Goal: Understand process/instructions: Learn how to perform a task or action

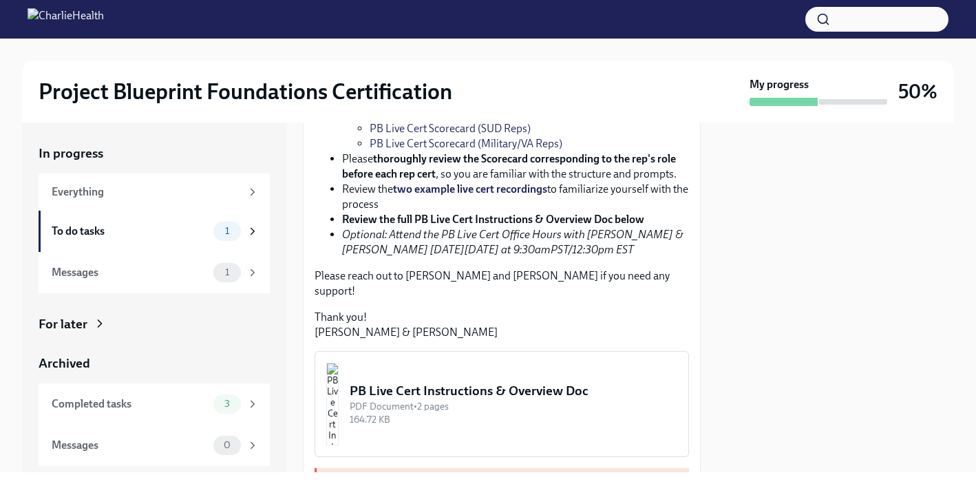
scroll to position [328, 0]
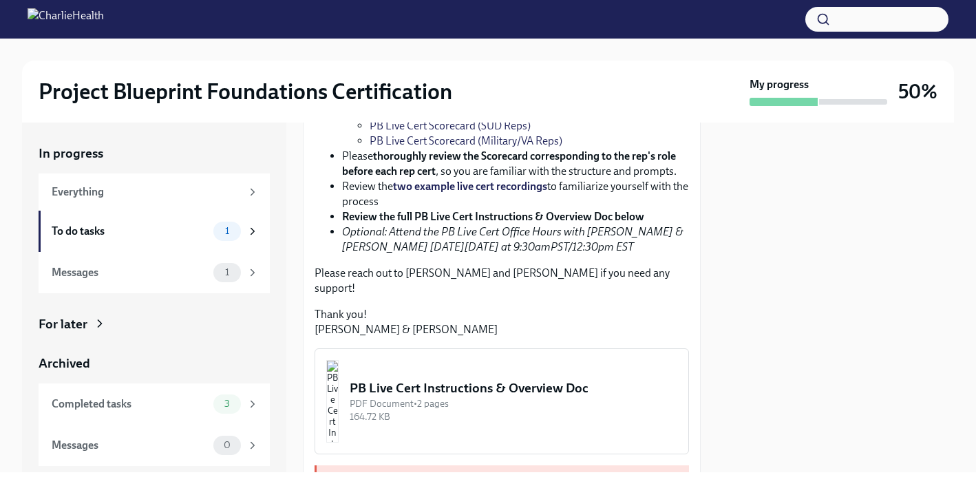
click at [412, 223] on strong "Review the full PB Live Cert Instructions & Overview Doc below" at bounding box center [493, 216] width 302 height 13
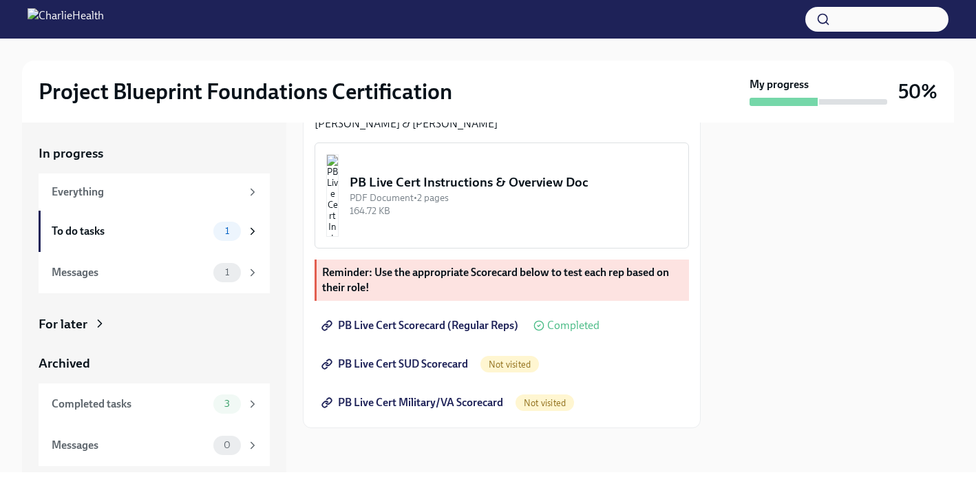
scroll to position [604, 0]
click at [339, 182] on img "button" at bounding box center [332, 195] width 12 height 83
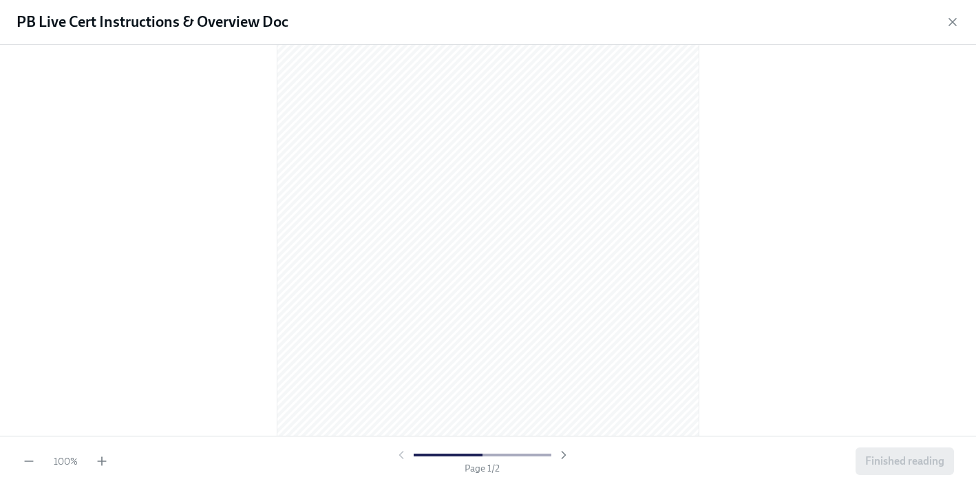
scroll to position [101, 0]
click at [561, 454] on icon "button" at bounding box center [564, 455] width 14 height 14
click at [896, 464] on span "Finished reading" at bounding box center [904, 461] width 79 height 14
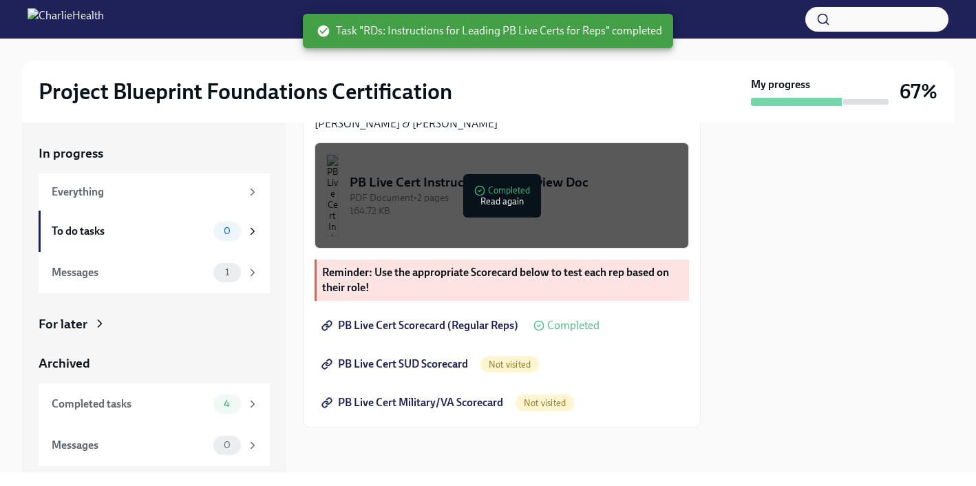
click at [429, 202] on div "PDF Document • 2 pages" at bounding box center [514, 197] width 328 height 13
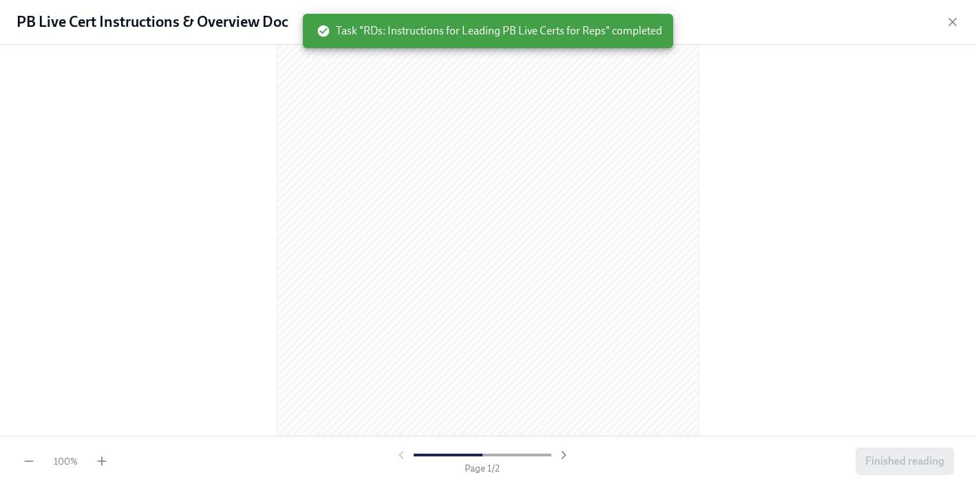
scroll to position [91, 0]
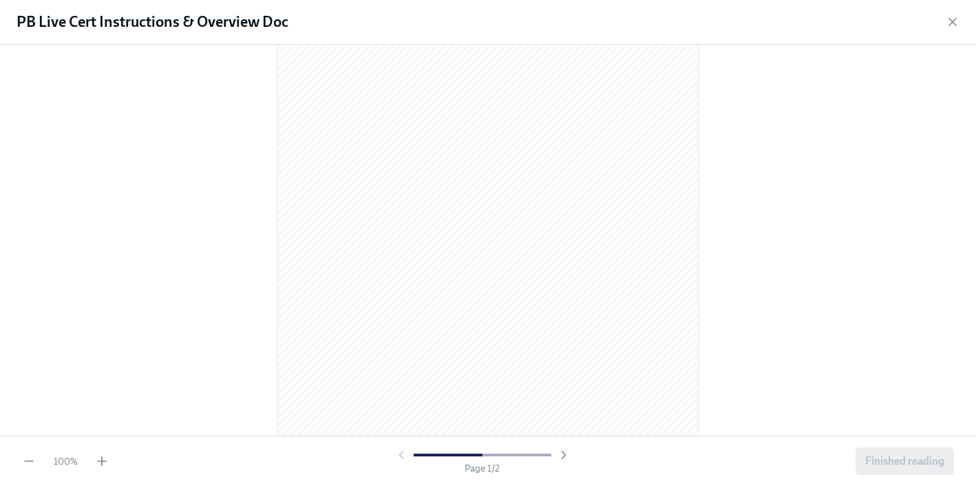
click at [961, 18] on div "PB Live Cert Instructions & Overview Doc" at bounding box center [488, 22] width 976 height 45
click at [947, 19] on icon "button" at bounding box center [953, 22] width 14 height 14
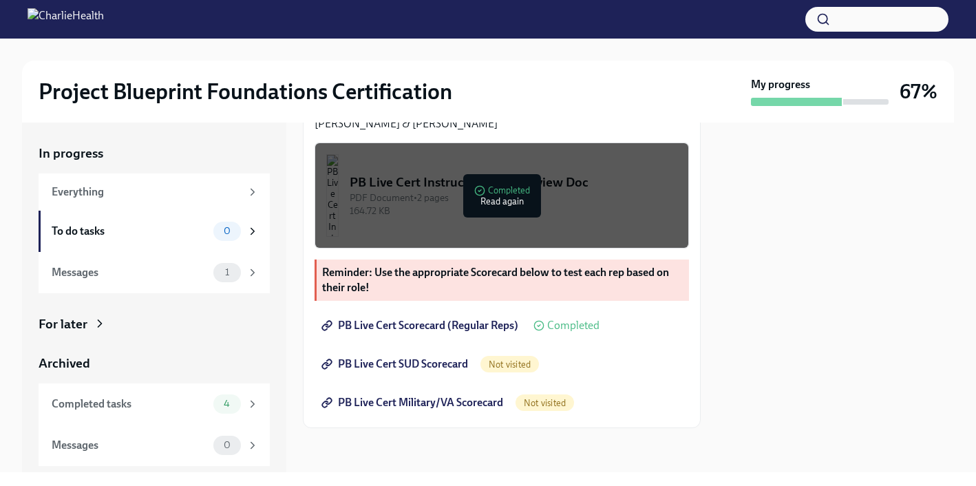
click at [460, 203] on div "PDF Document • 2 pages" at bounding box center [514, 197] width 328 height 13
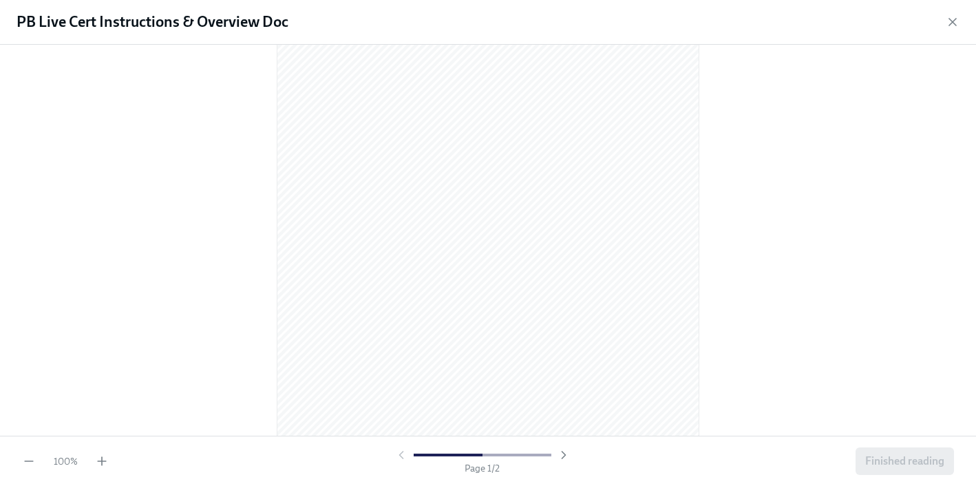
scroll to position [160, 0]
click at [948, 34] on div "PB Live Cert Instructions & Overview Doc" at bounding box center [488, 22] width 976 height 45
click at [957, 22] on icon "button" at bounding box center [953, 22] width 14 height 14
